Goal: Task Accomplishment & Management: Complete application form

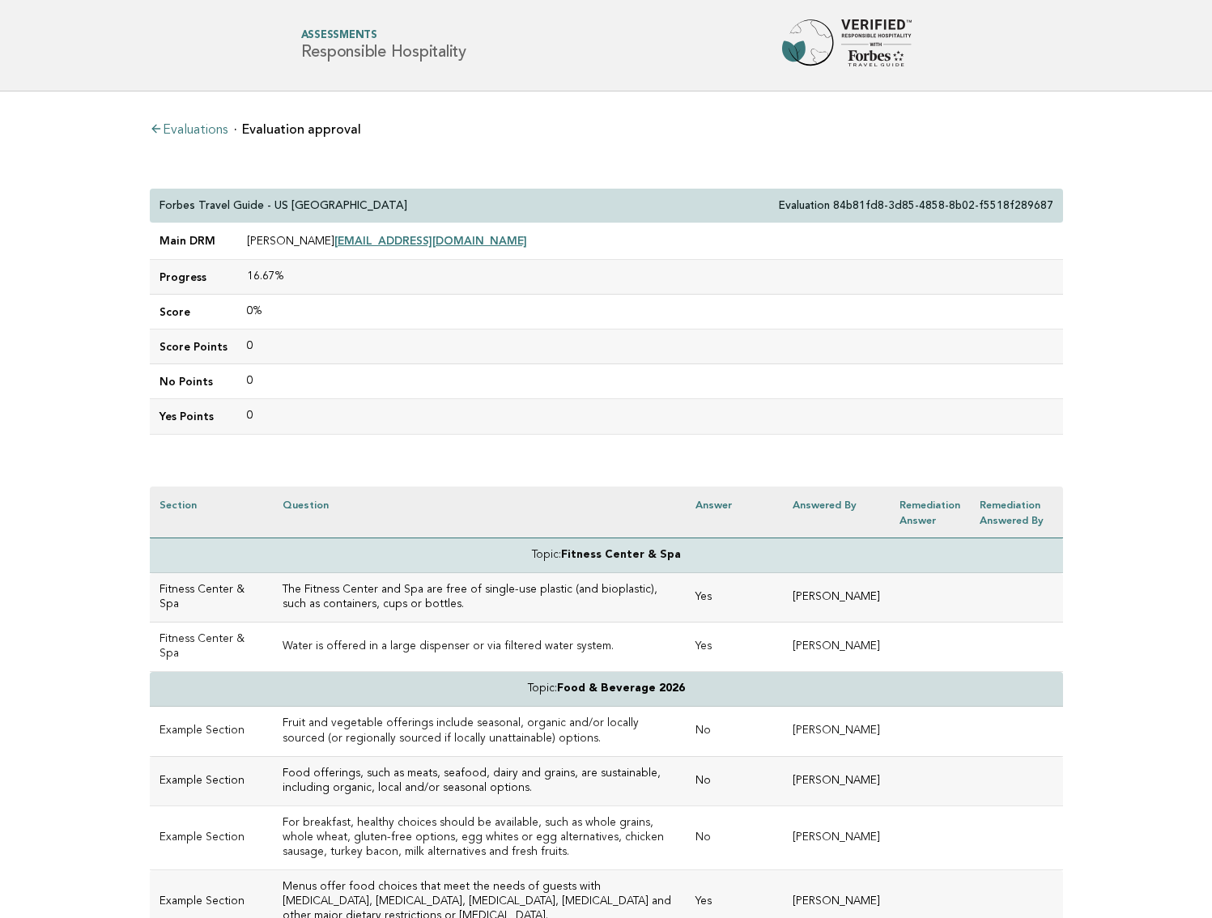
click at [211, 129] on link "Evaluations" at bounding box center [189, 130] width 78 height 13
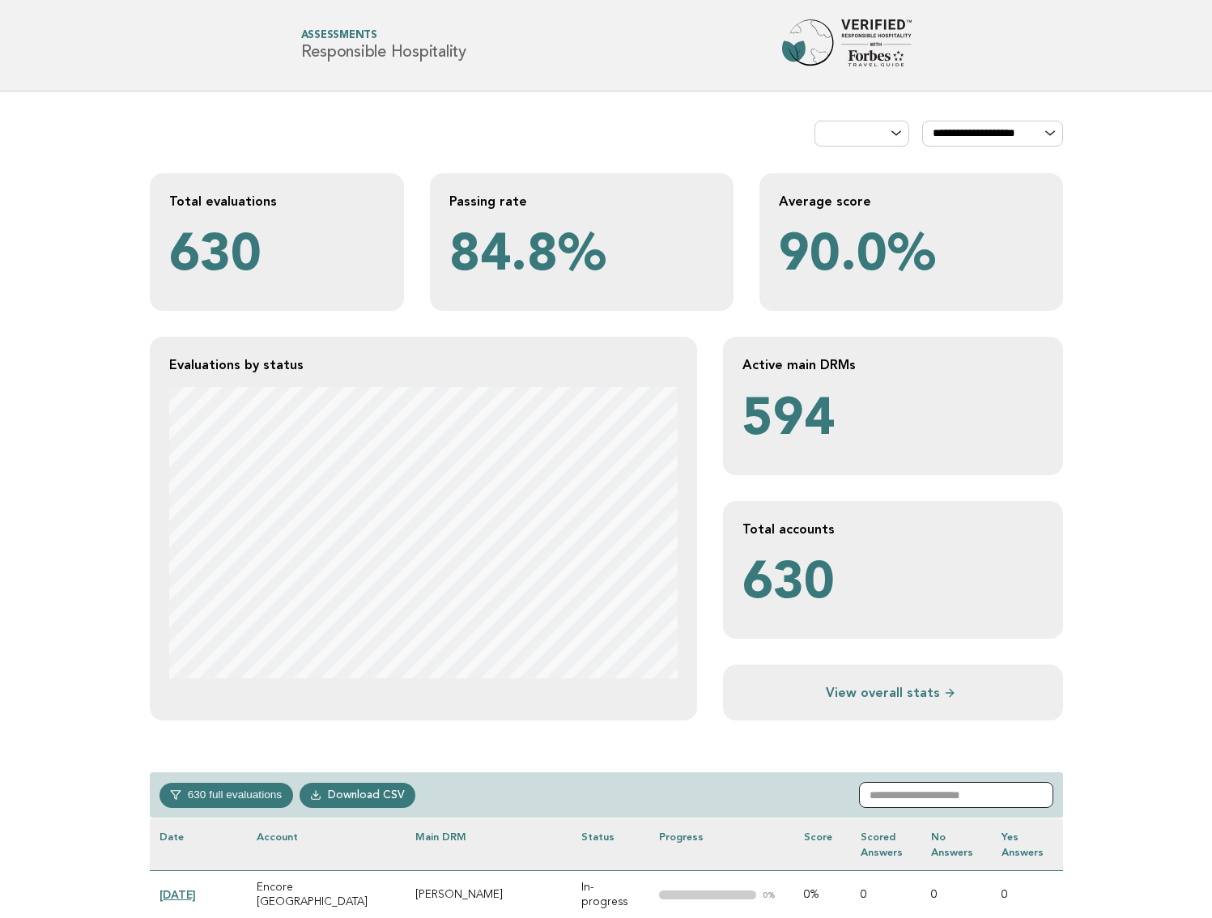
click at [916, 795] on input "text" at bounding box center [956, 795] width 194 height 26
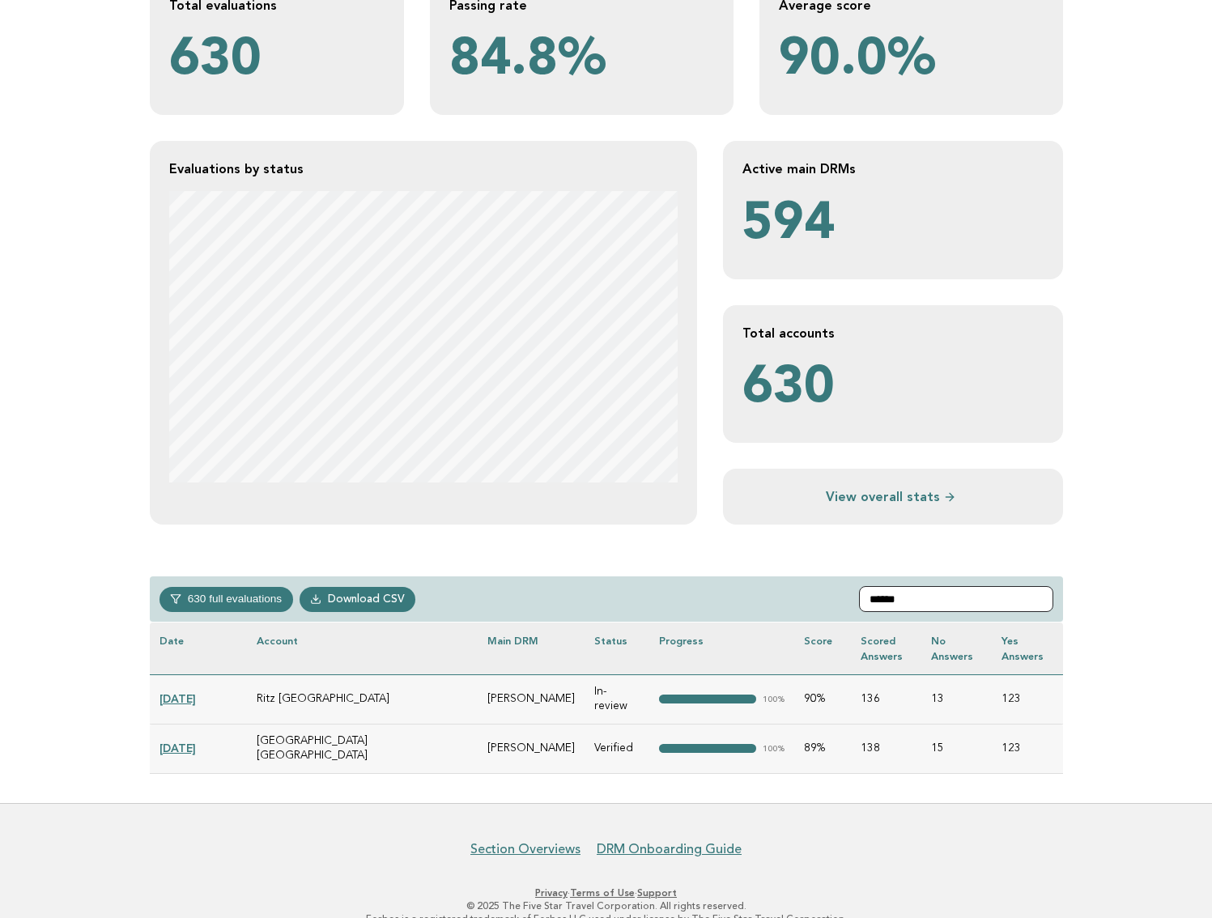
scroll to position [159, 0]
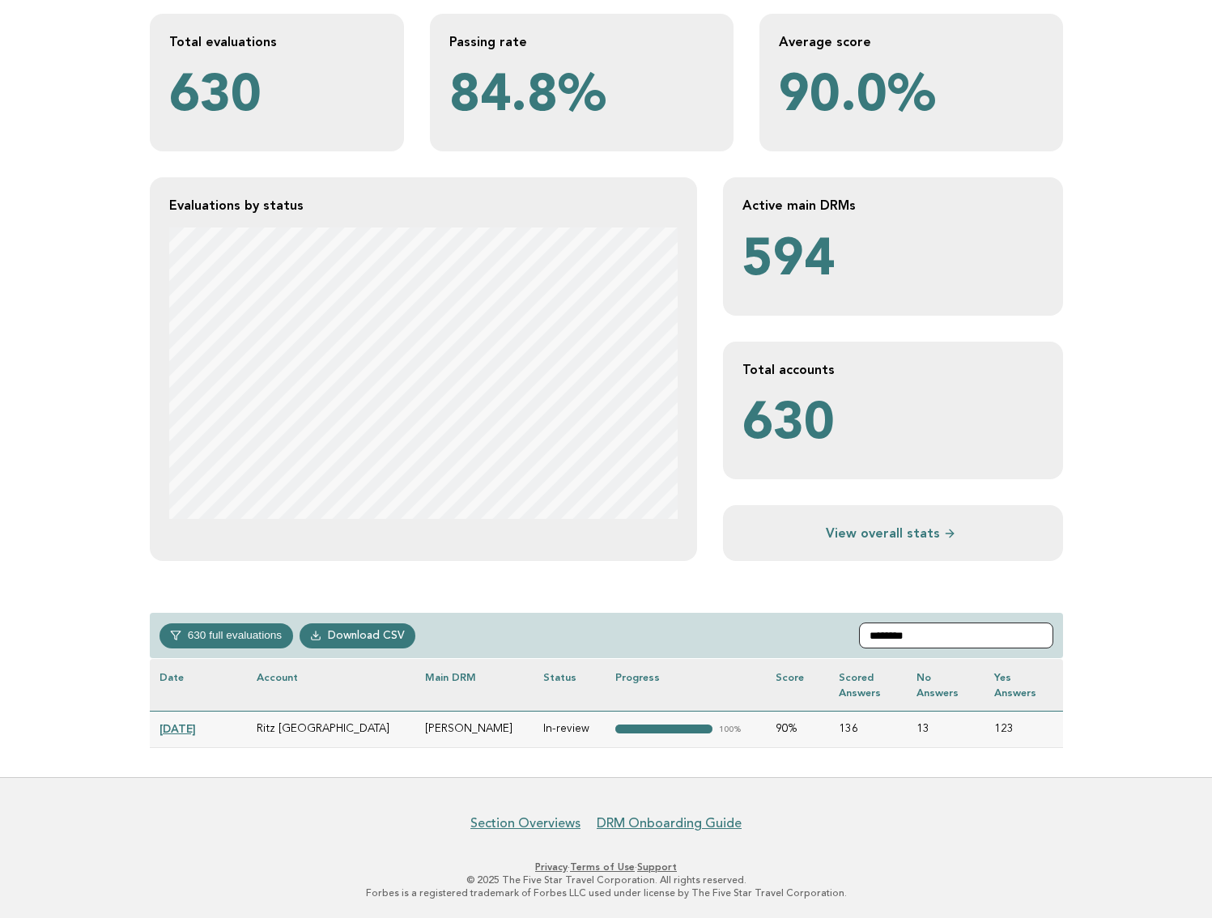
type input "********"
click at [196, 727] on link "[DATE]" at bounding box center [177, 728] width 36 height 13
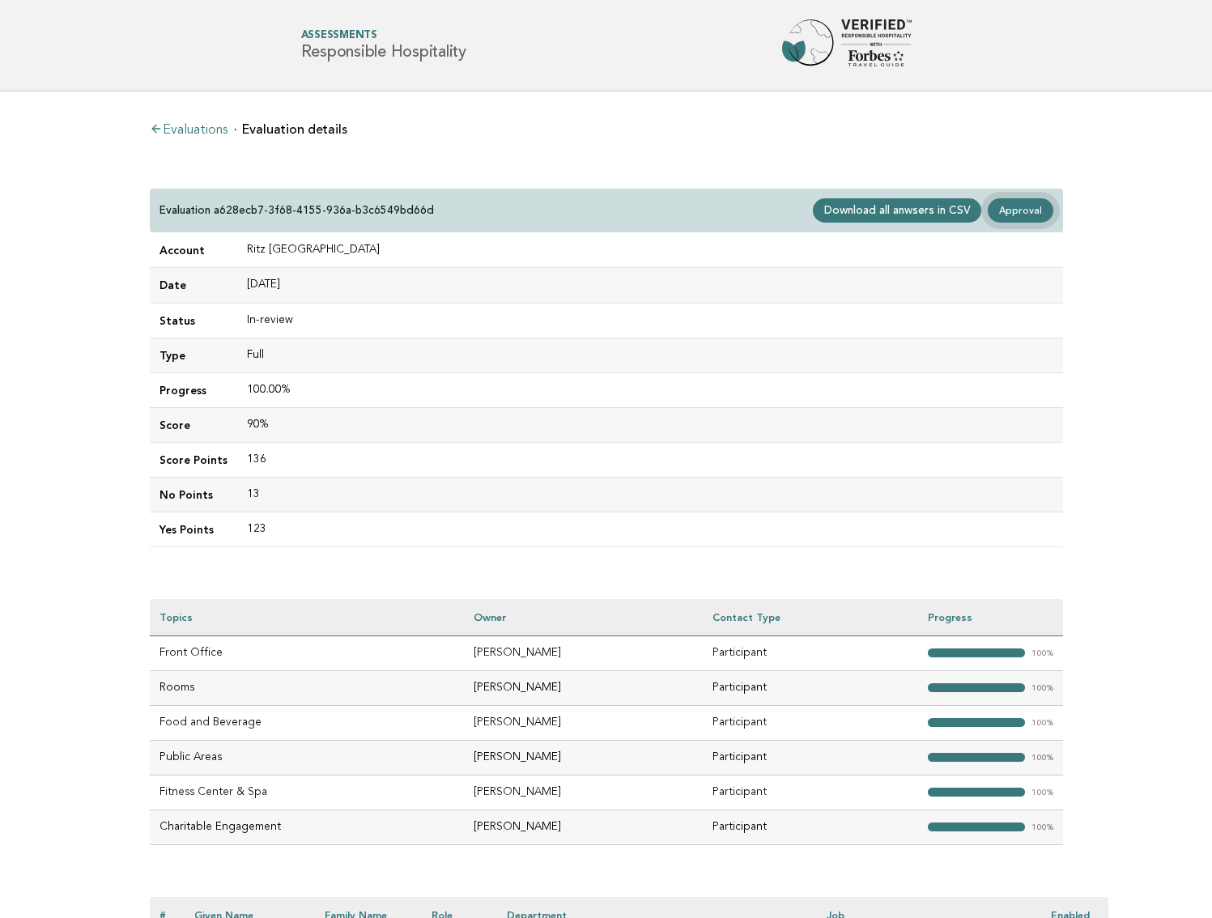
click at [1026, 214] on link "Approval" at bounding box center [1020, 210] width 65 height 24
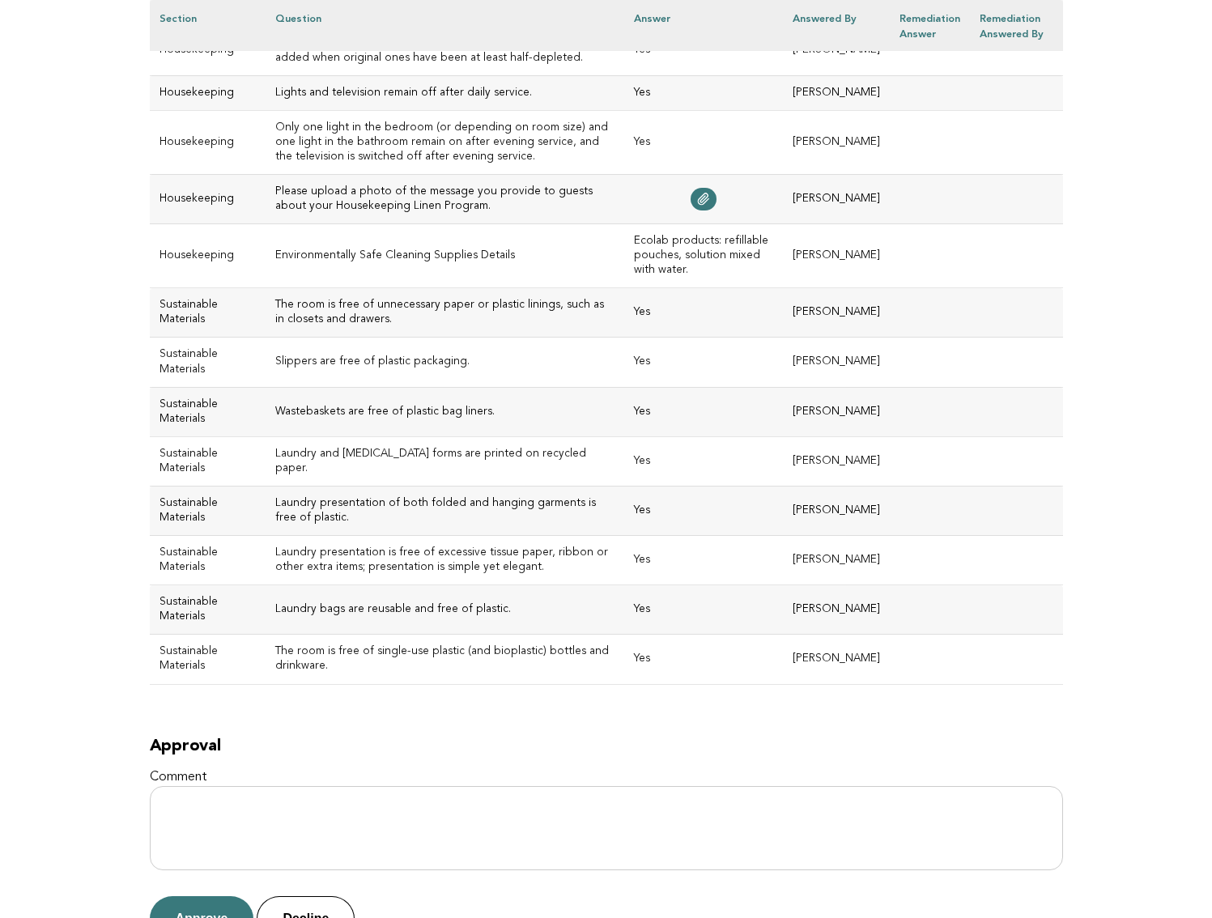
scroll to position [7114, 0]
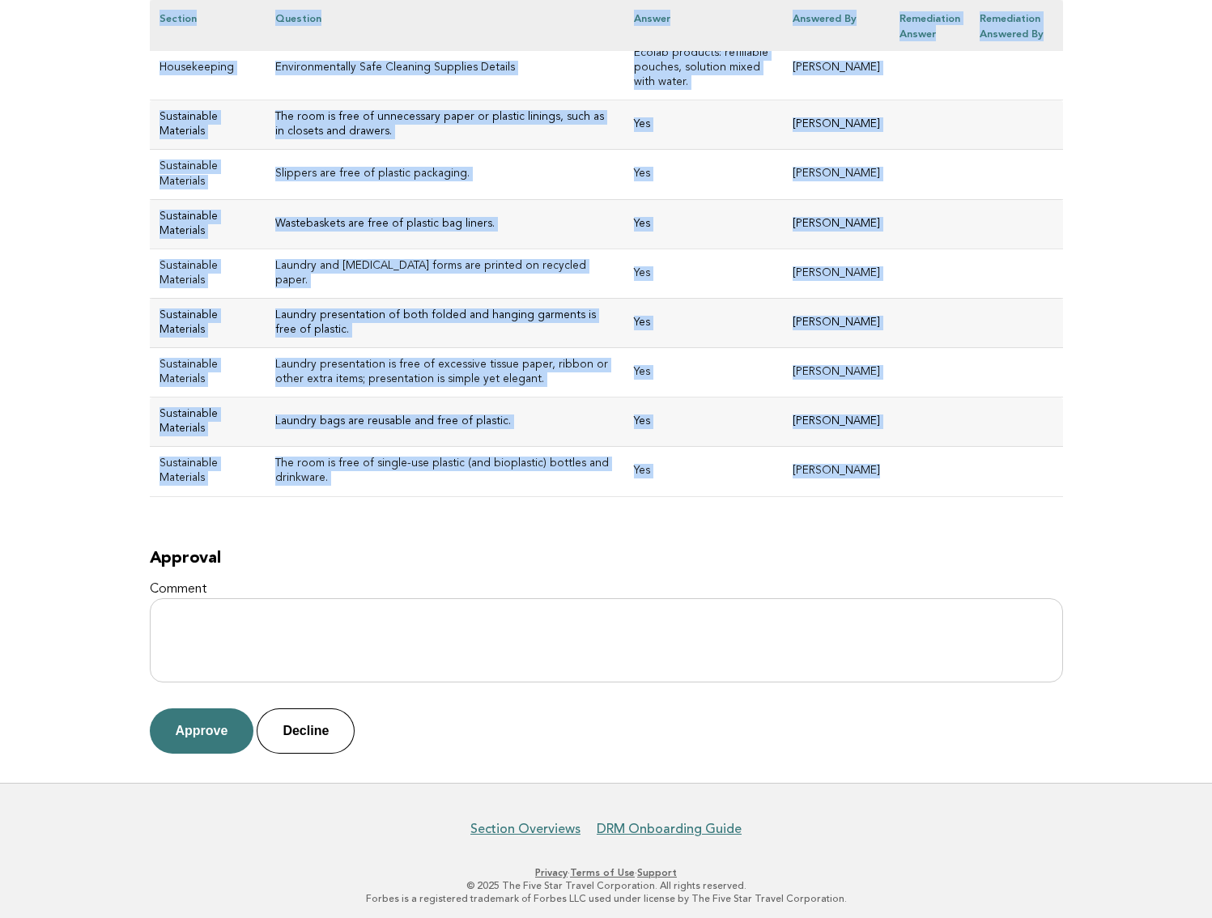
drag, startPoint x: 160, startPoint y: 199, endPoint x: 900, endPoint y: 474, distance: 789.1
copy div "Ritz Paris Evaluation a628ecb7-3f68-4155-936a-b3c6549bd66d Main DRM Audrey Pegu…"
click at [211, 715] on button "Approve" at bounding box center [202, 730] width 104 height 45
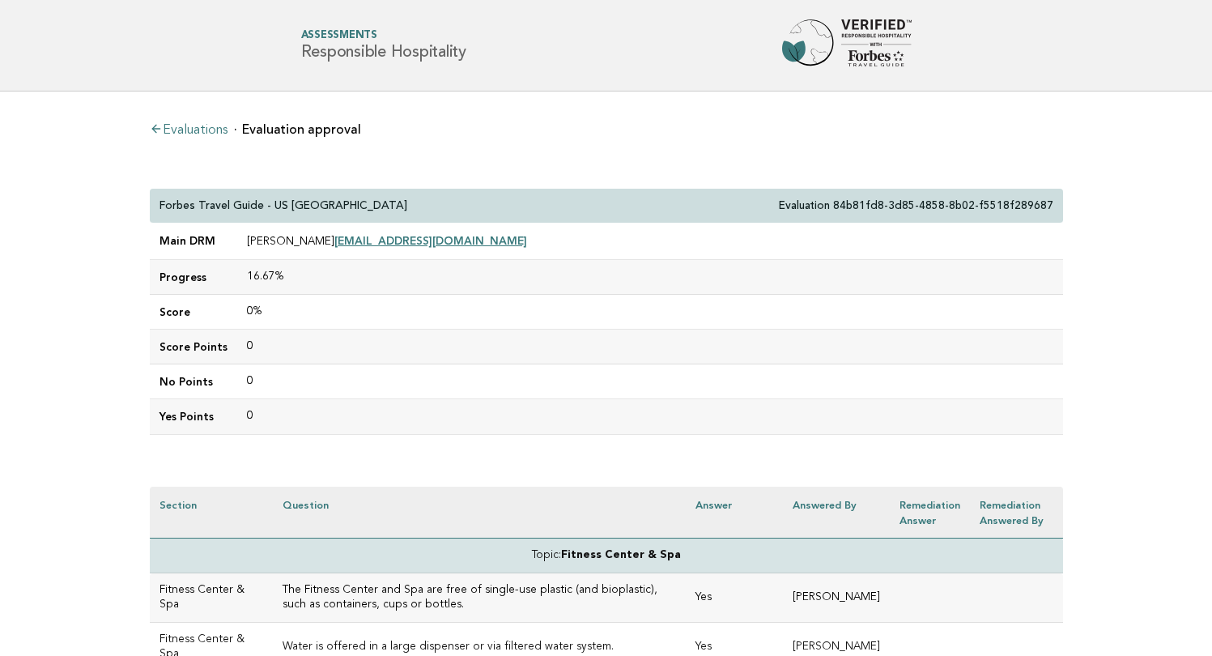
click at [205, 130] on link "Evaluations" at bounding box center [189, 130] width 78 height 13
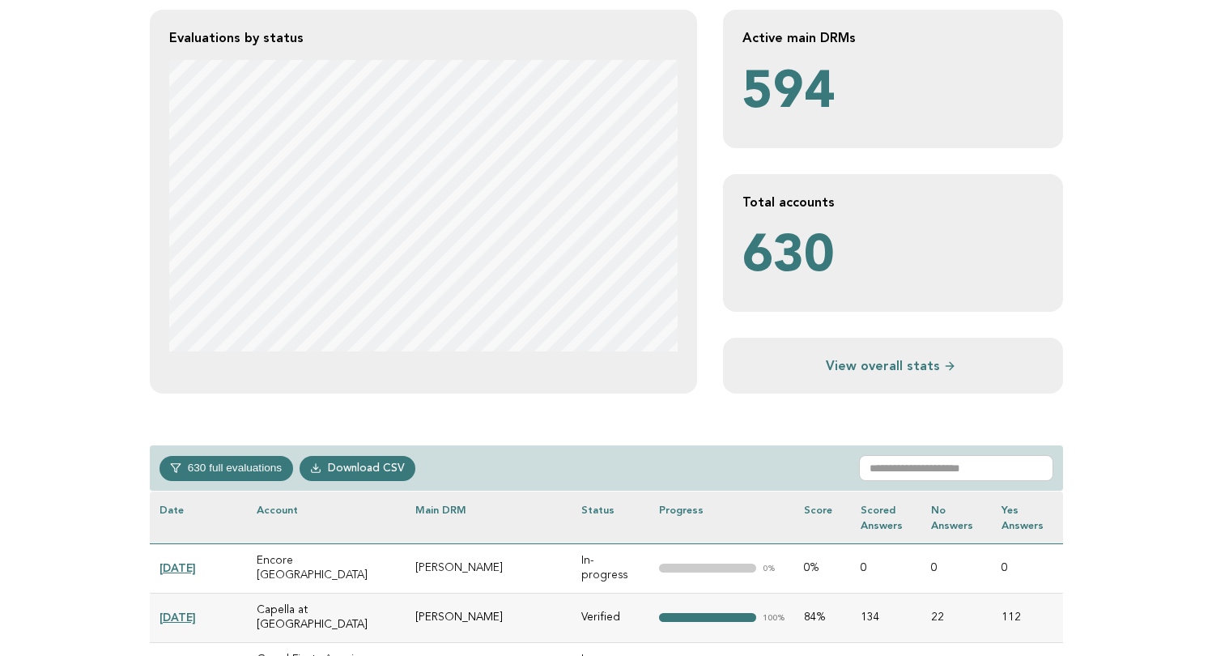
scroll to position [404, 0]
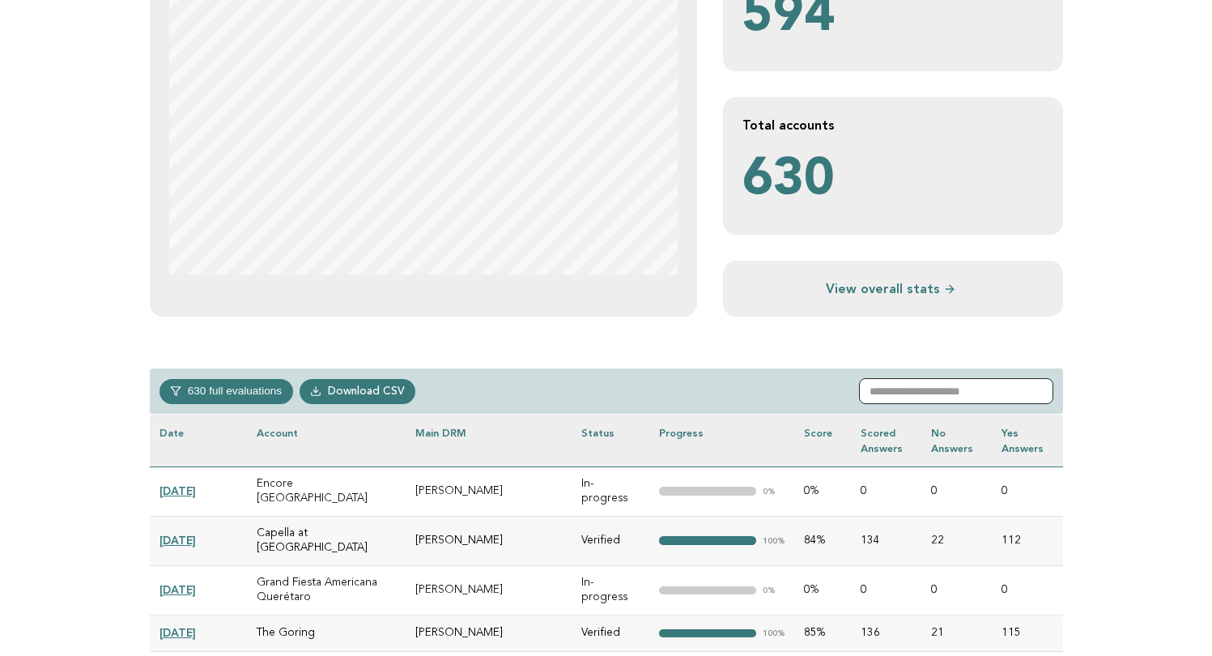
click at [920, 389] on input "text" at bounding box center [956, 391] width 194 height 26
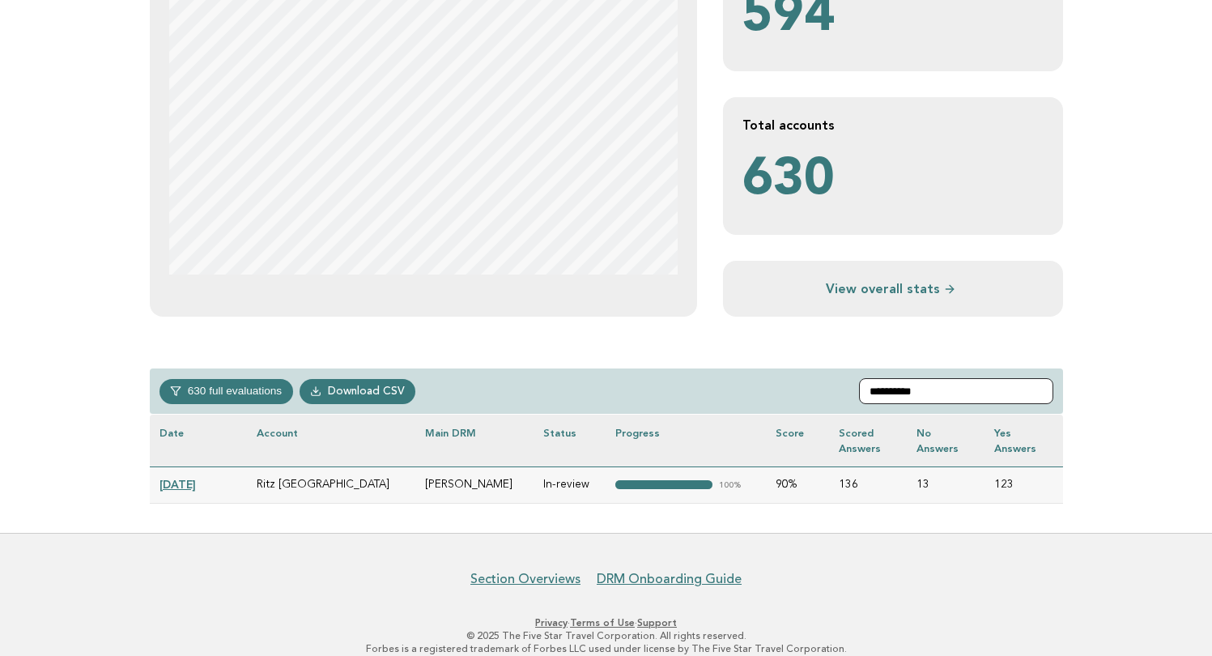
type input "**********"
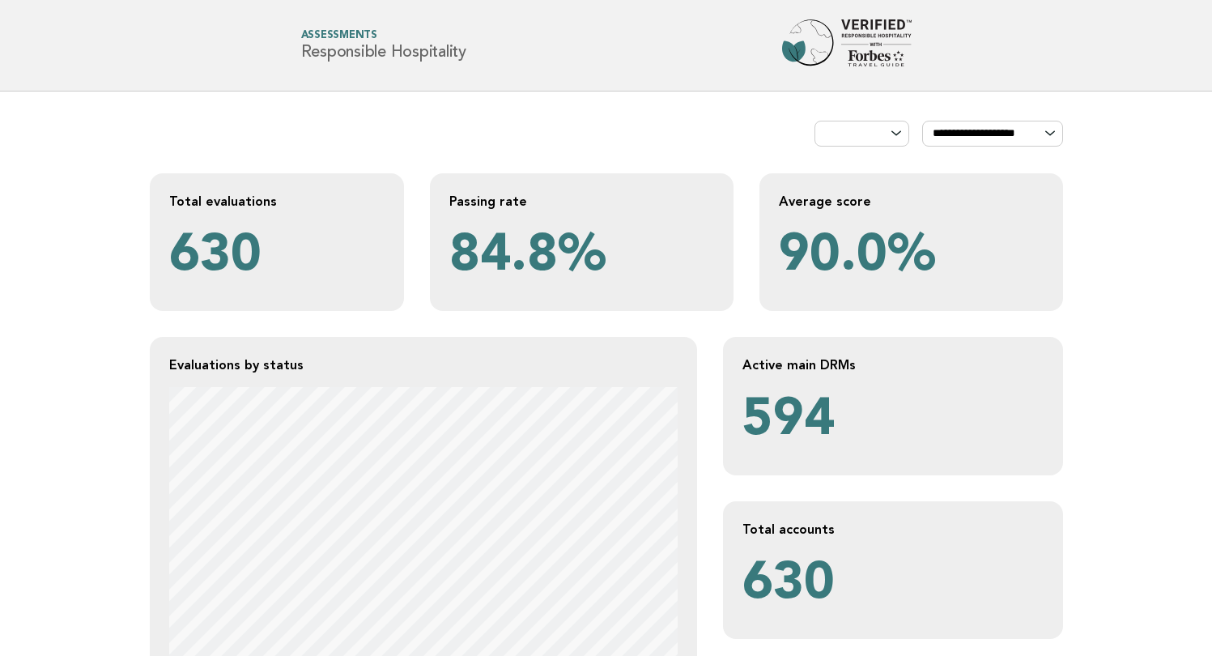
scroll to position [0, 0]
